Goal: Navigation & Orientation: Find specific page/section

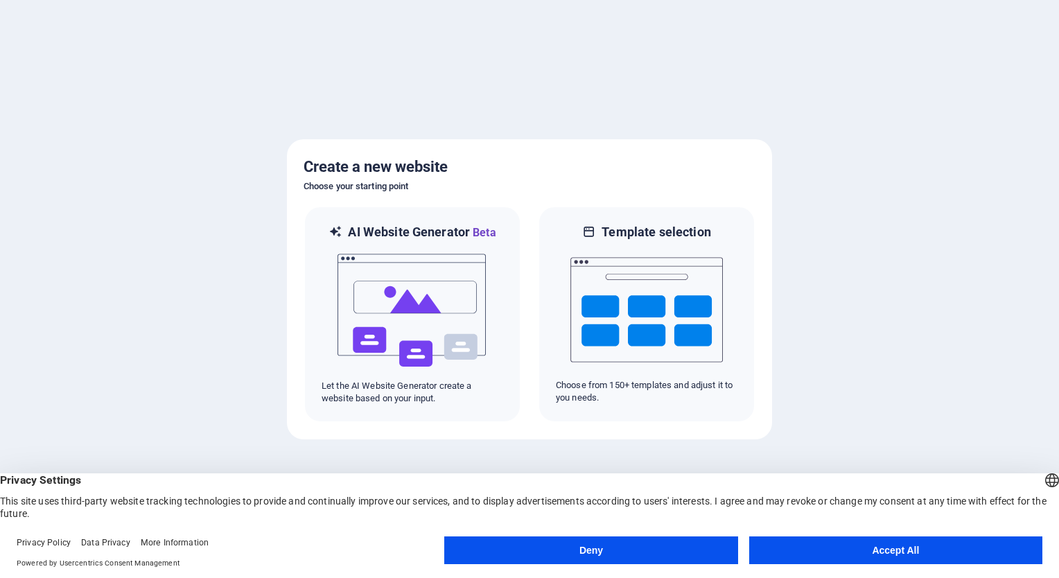
click at [879, 542] on button "Accept All" at bounding box center [895, 550] width 293 height 28
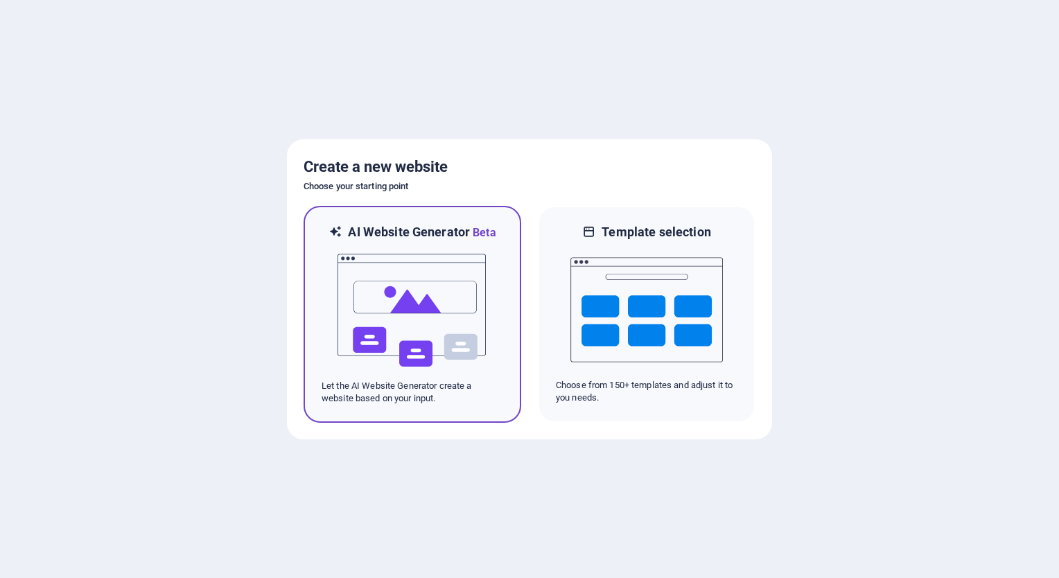
click at [392, 373] on img at bounding box center [412, 310] width 152 height 139
